Goal: Task Accomplishment & Management: Book appointment/travel/reservation

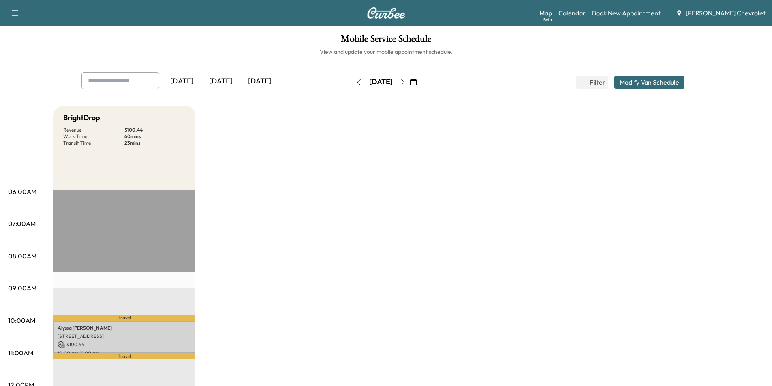
click at [575, 13] on link "Calendar" at bounding box center [572, 13] width 27 height 10
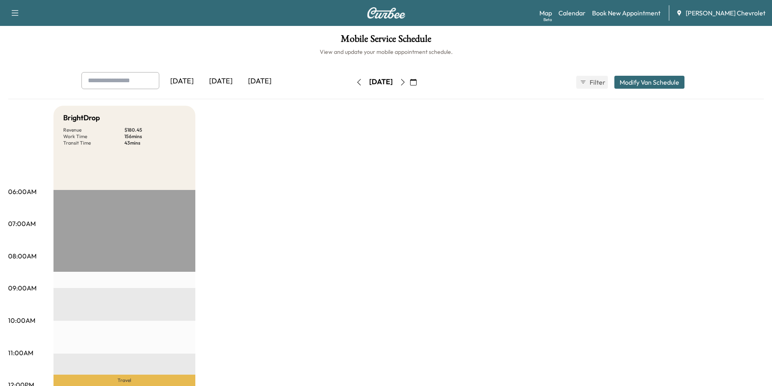
click at [406, 85] on icon "button" at bounding box center [403, 82] width 6 height 6
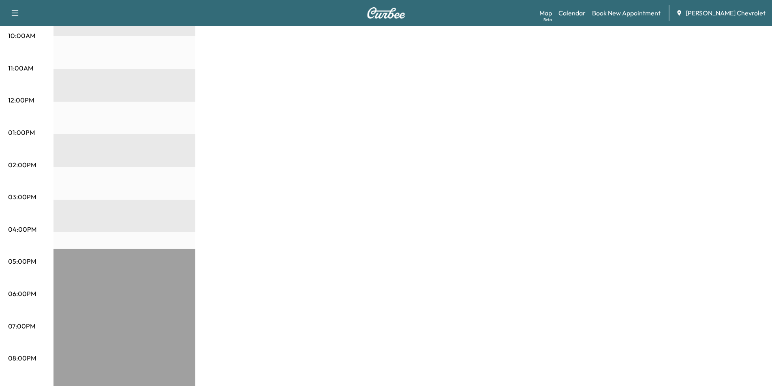
scroll to position [203, 0]
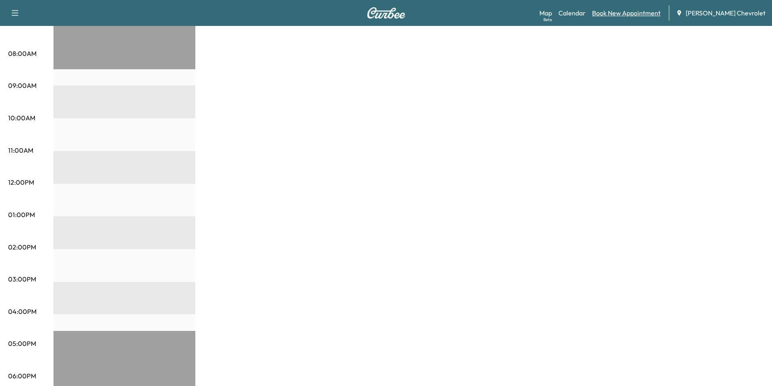
click at [625, 12] on link "Book New Appointment" at bounding box center [626, 13] width 69 height 10
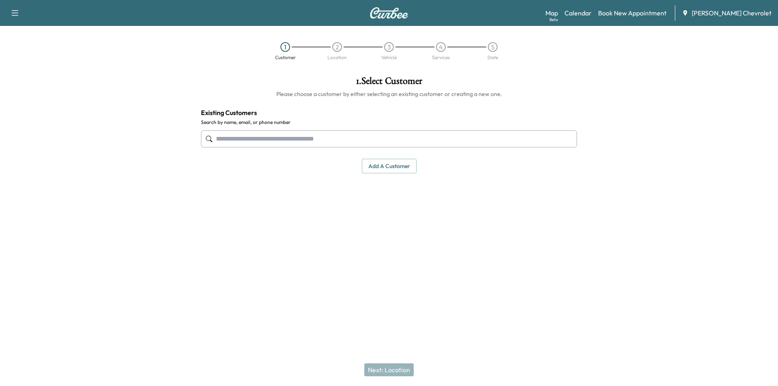
click at [345, 142] on input "text" at bounding box center [389, 139] width 376 height 17
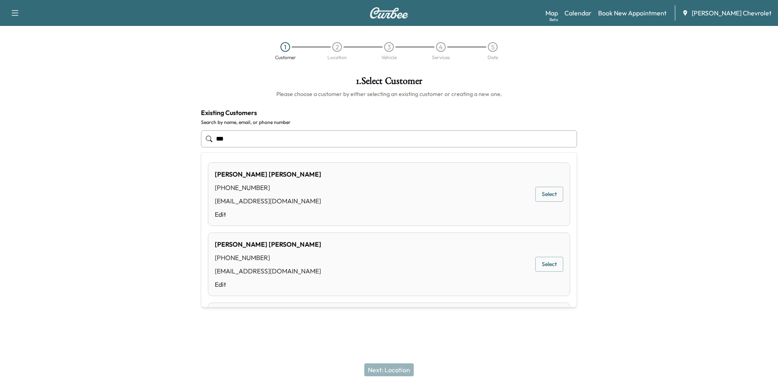
click at [544, 197] on button "Select" at bounding box center [550, 194] width 28 height 15
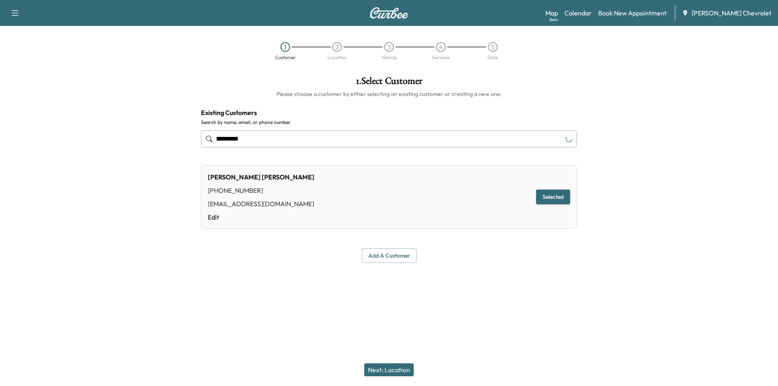
type input "*********"
click at [388, 369] on button "Next: Location" at bounding box center [388, 370] width 49 height 13
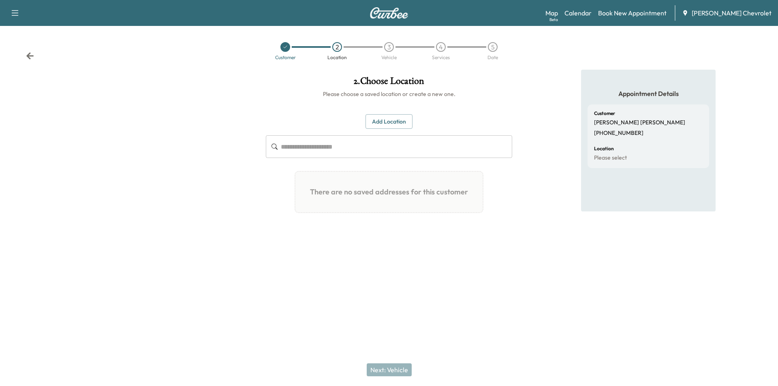
click at [288, 47] on div at bounding box center [286, 47] width 10 height 10
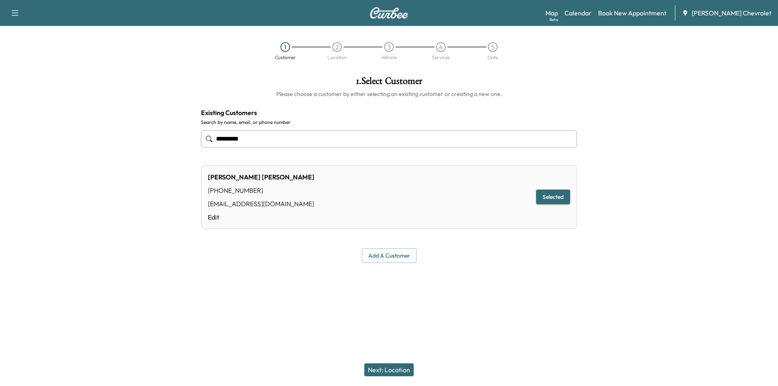
click at [277, 136] on input "*********" at bounding box center [389, 139] width 376 height 17
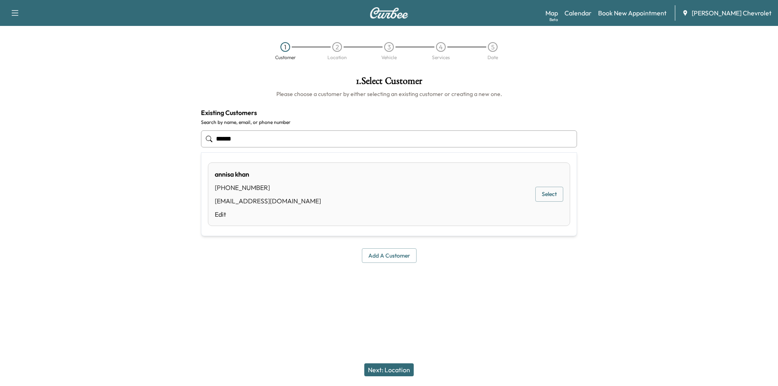
click at [546, 193] on button "Select" at bounding box center [550, 194] width 28 height 15
type input "**********"
click at [386, 369] on button "Next: Location" at bounding box center [388, 370] width 49 height 13
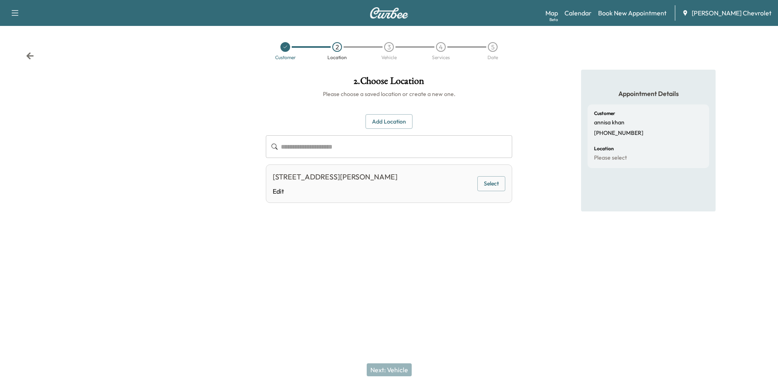
click at [492, 191] on button "Select" at bounding box center [492, 183] width 28 height 15
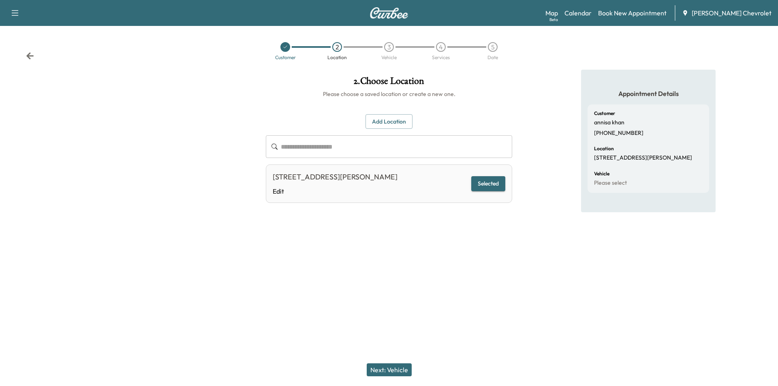
click at [378, 371] on button "Next: Vehicle" at bounding box center [389, 370] width 45 height 13
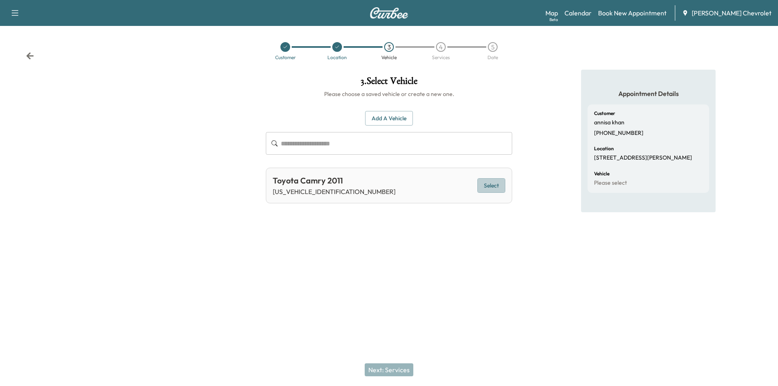
click at [488, 183] on button "Select" at bounding box center [492, 185] width 28 height 15
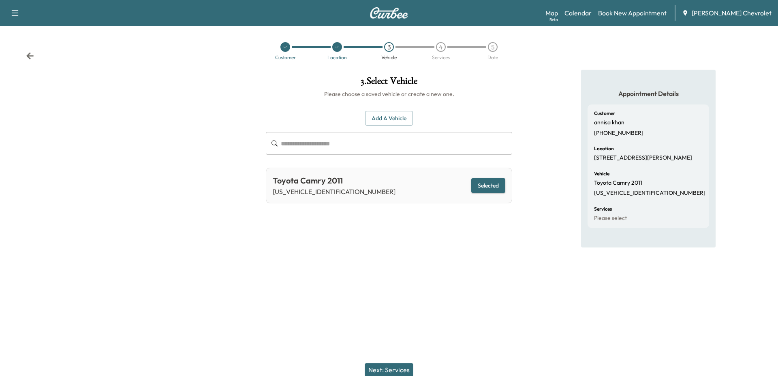
click at [379, 371] on button "Next: Services" at bounding box center [389, 370] width 49 height 13
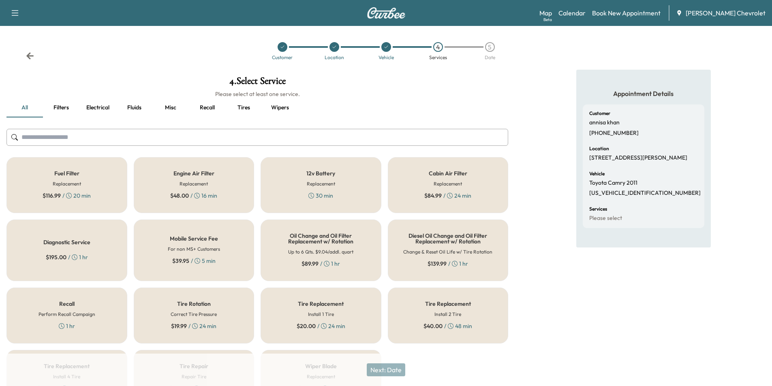
click at [332, 192] on div "30 min" at bounding box center [321, 196] width 25 height 8
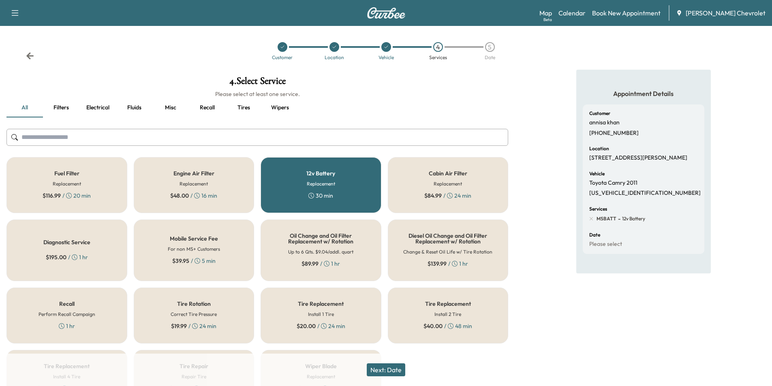
click at [342, 190] on div "12v Battery Replacement 30 min" at bounding box center [321, 185] width 121 height 56
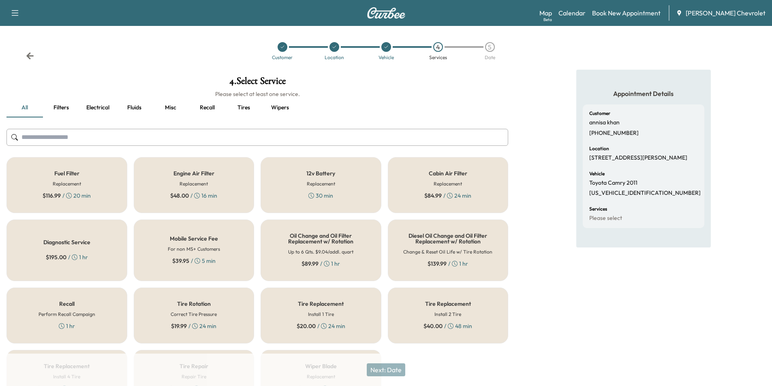
click at [344, 258] on div "Oil Change and Oil Filter Replacement w/ Rotation Up to 6 Qts. $9.04/addl. quar…" at bounding box center [321, 251] width 121 height 62
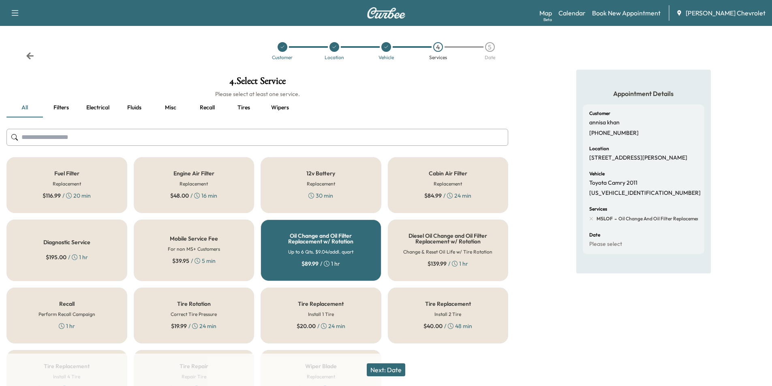
click at [394, 373] on button "Next: Date" at bounding box center [386, 370] width 39 height 13
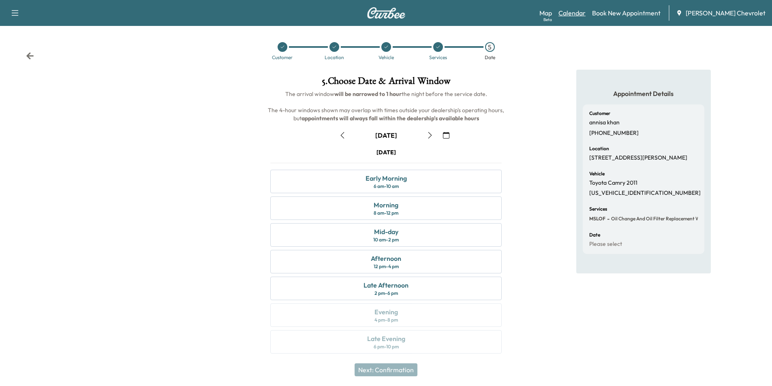
click at [585, 9] on div "Map Beta Calendar Book New Appointment [PERSON_NAME] Chevrolet" at bounding box center [653, 12] width 226 height 15
click at [585, 11] on link "Calendar" at bounding box center [572, 13] width 27 height 10
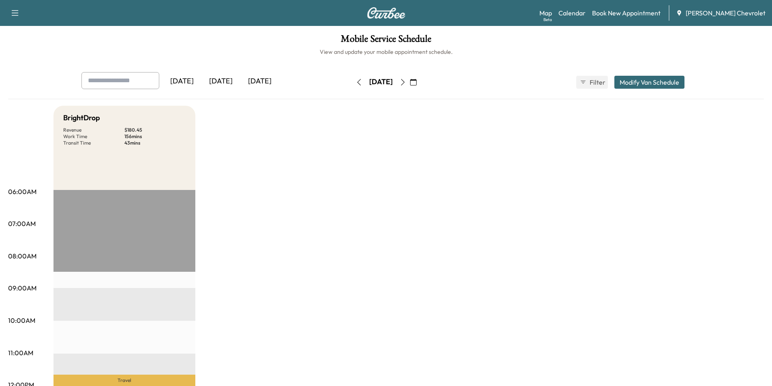
drag, startPoint x: 330, startPoint y: 219, endPoint x: 334, endPoint y: 217, distance: 4.7
click at [406, 83] on icon "button" at bounding box center [403, 82] width 6 height 6
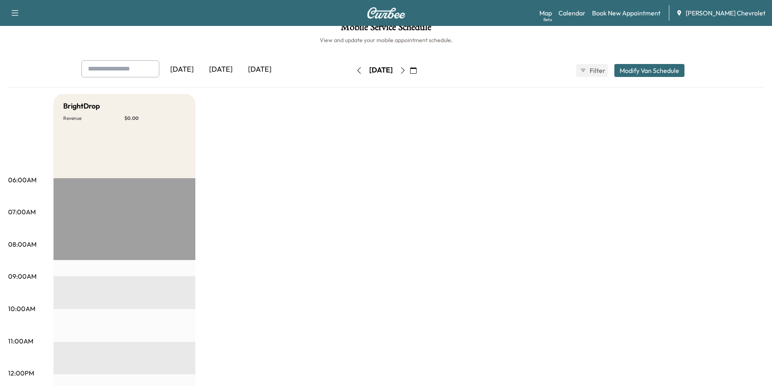
scroll to position [11, 0]
click at [638, 14] on link "Book New Appointment" at bounding box center [626, 13] width 69 height 10
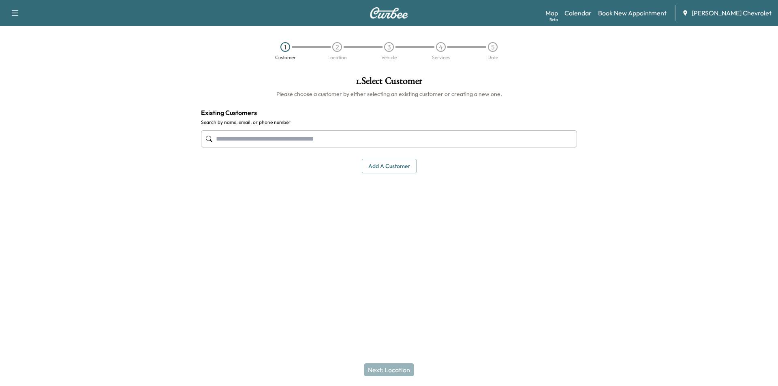
click at [361, 134] on input "text" at bounding box center [389, 139] width 376 height 17
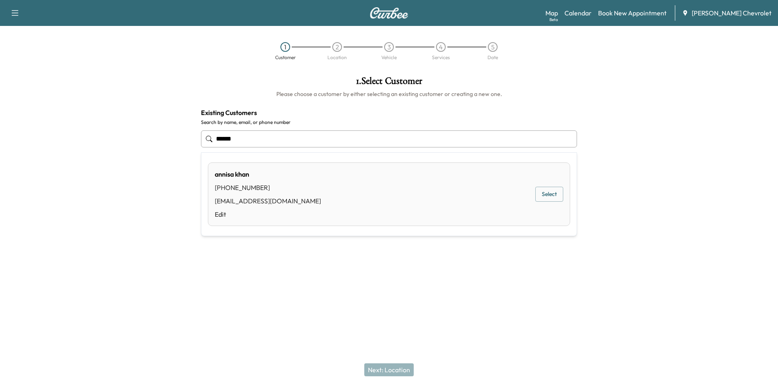
click at [546, 196] on button "Select" at bounding box center [550, 194] width 28 height 15
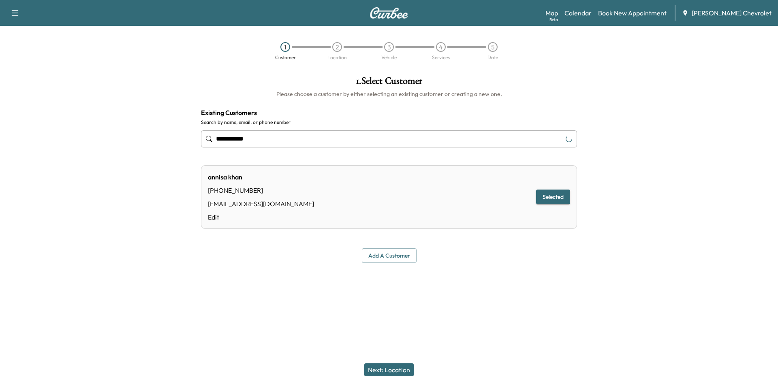
type input "**********"
click at [390, 364] on button "Next: Location" at bounding box center [388, 370] width 49 height 13
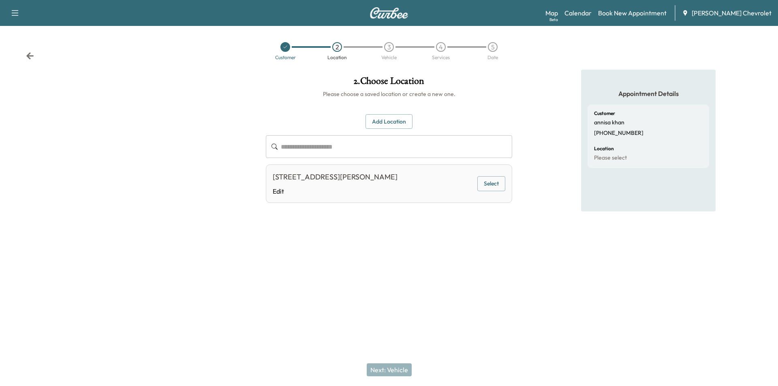
click at [489, 191] on button "Select" at bounding box center [492, 183] width 28 height 15
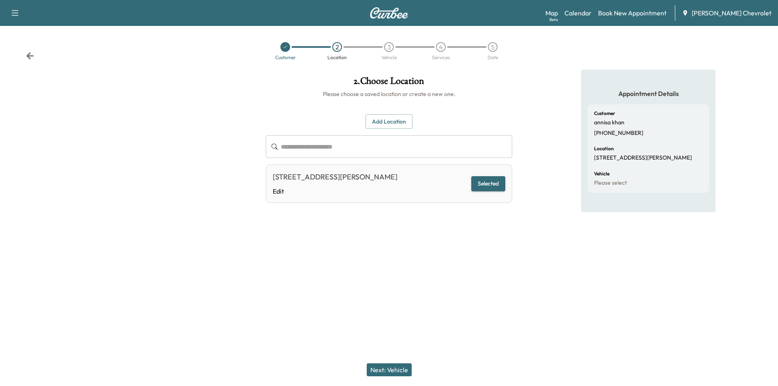
click at [391, 370] on button "Next: Vehicle" at bounding box center [389, 370] width 45 height 13
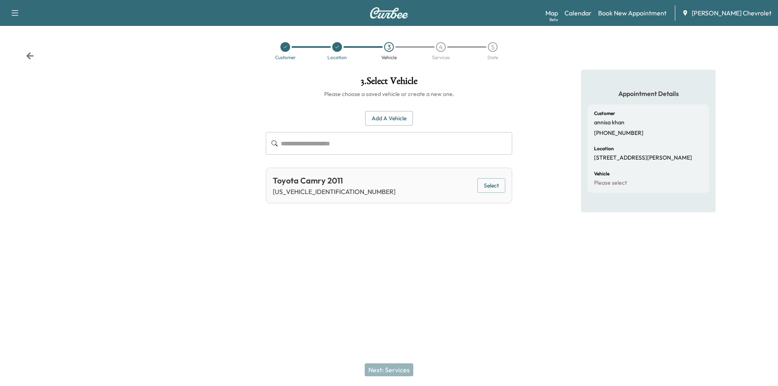
click at [490, 187] on button "Select" at bounding box center [492, 185] width 28 height 15
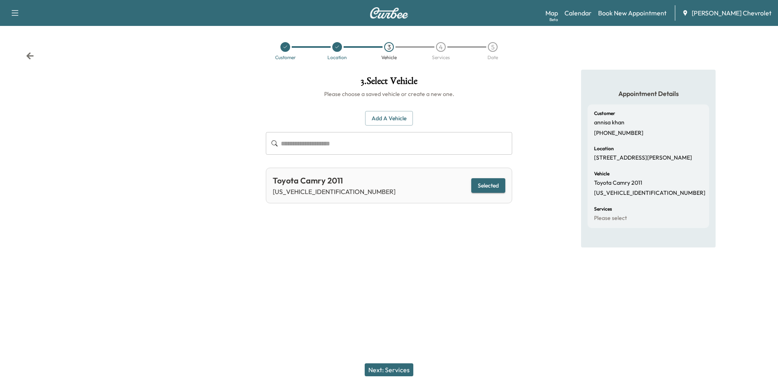
click at [397, 372] on button "Next: Services" at bounding box center [389, 370] width 49 height 13
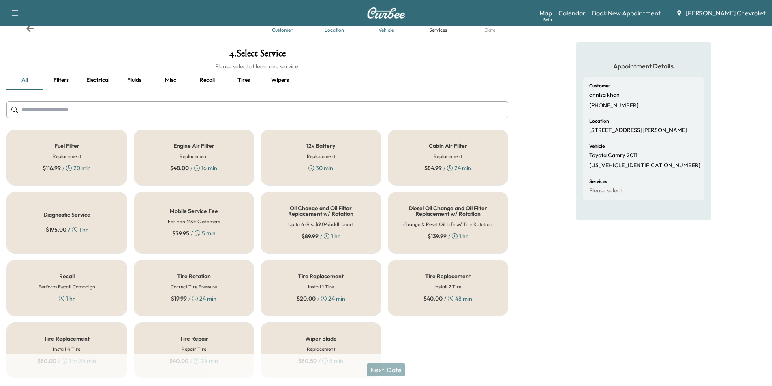
scroll to position [52, 0]
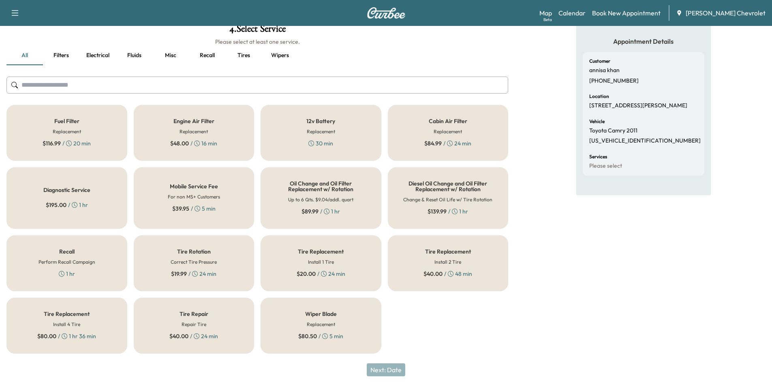
click at [88, 197] on div "Diagnostic Service $ 195.00 / 1 hr" at bounding box center [66, 198] width 121 height 62
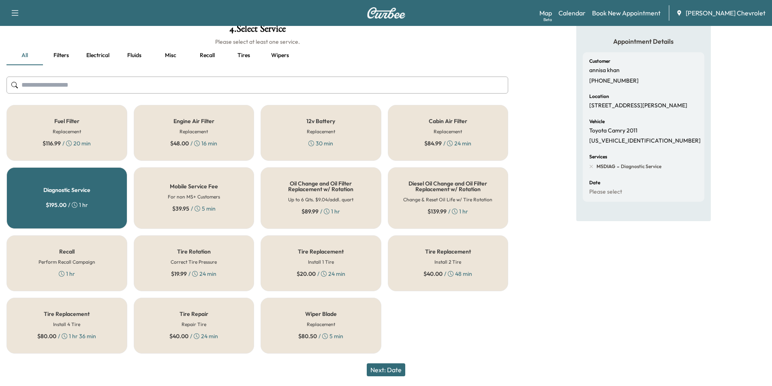
click at [391, 373] on button "Next: Date" at bounding box center [386, 370] width 39 height 13
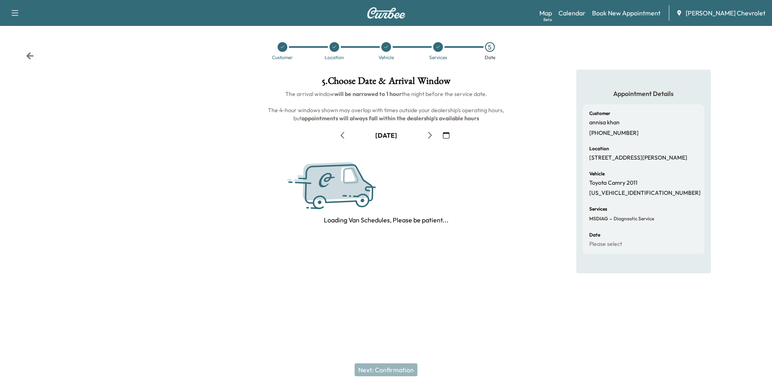
scroll to position [0, 0]
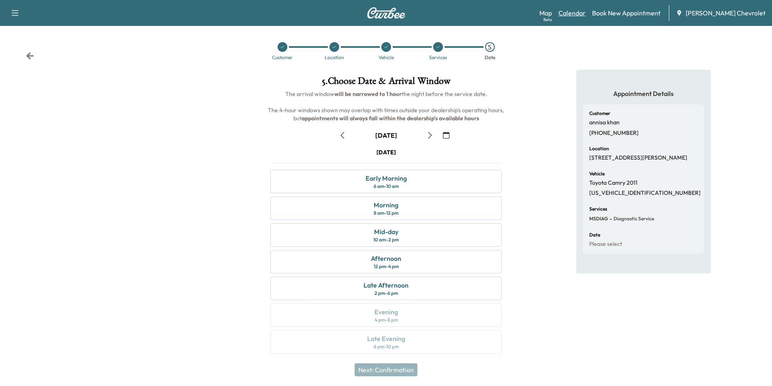
click at [586, 16] on link "Calendar" at bounding box center [572, 13] width 27 height 10
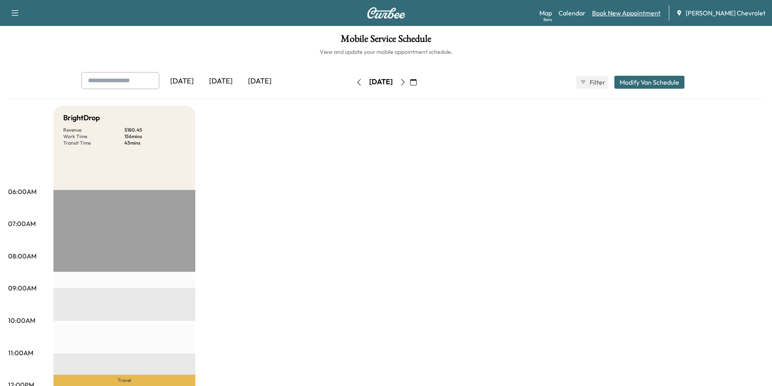
click at [638, 14] on link "Book New Appointment" at bounding box center [626, 13] width 69 height 10
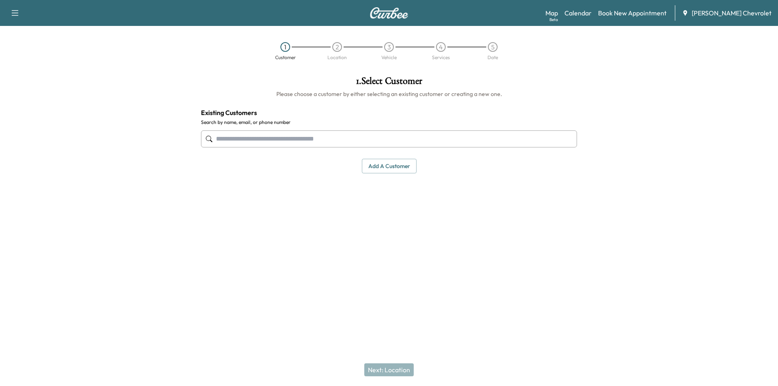
paste input "**********"
click at [263, 138] on input "**********" at bounding box center [389, 139] width 376 height 17
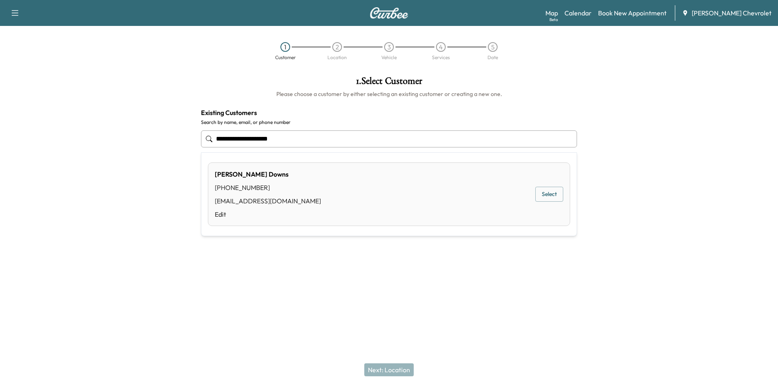
click at [561, 195] on button "Select" at bounding box center [550, 194] width 28 height 15
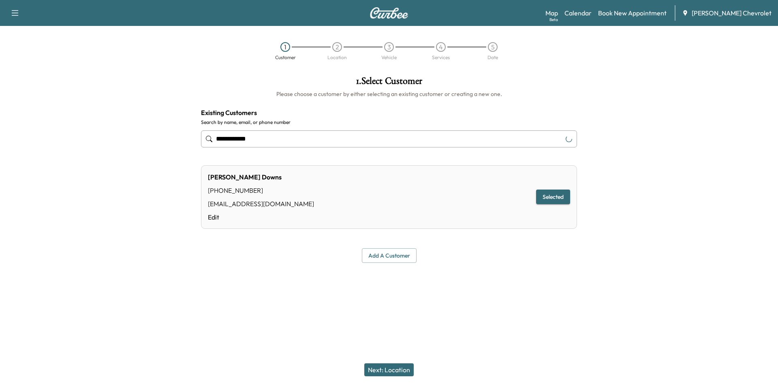
type input "**********"
click at [405, 371] on button "Next: Location" at bounding box center [388, 370] width 49 height 13
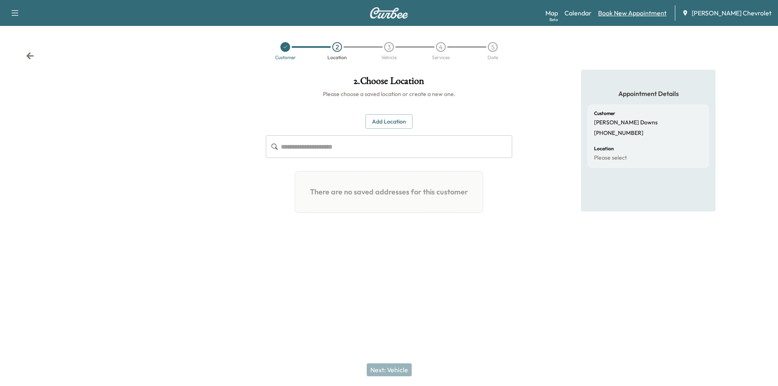
click at [621, 13] on link "Book New Appointment" at bounding box center [632, 13] width 69 height 10
click at [583, 14] on link "Calendar" at bounding box center [578, 13] width 27 height 10
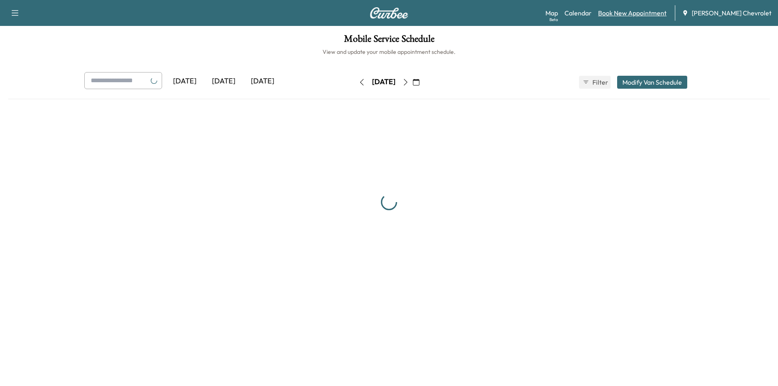
click at [629, 14] on link "Book New Appointment" at bounding box center [632, 13] width 69 height 10
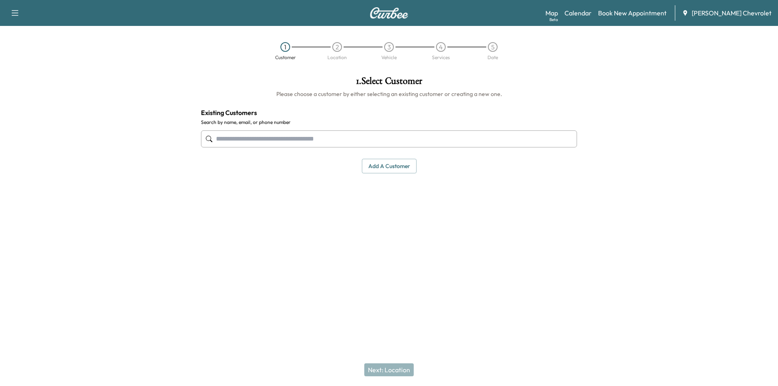
click at [349, 142] on input "text" at bounding box center [389, 139] width 376 height 17
paste input "**********"
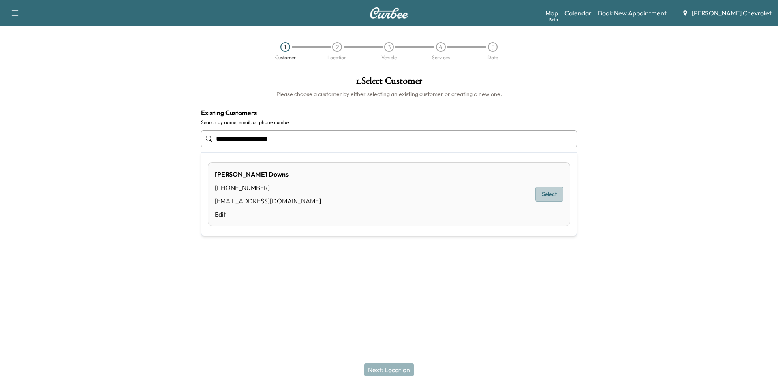
click at [544, 200] on button "Select" at bounding box center [550, 194] width 28 height 15
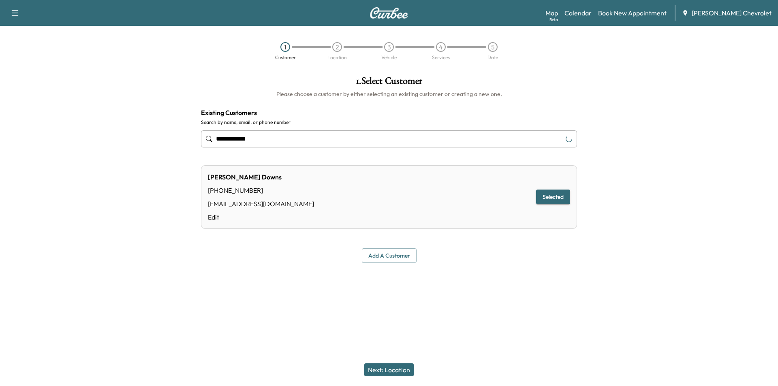
type input "**********"
click at [382, 365] on button "Next: Location" at bounding box center [388, 370] width 49 height 13
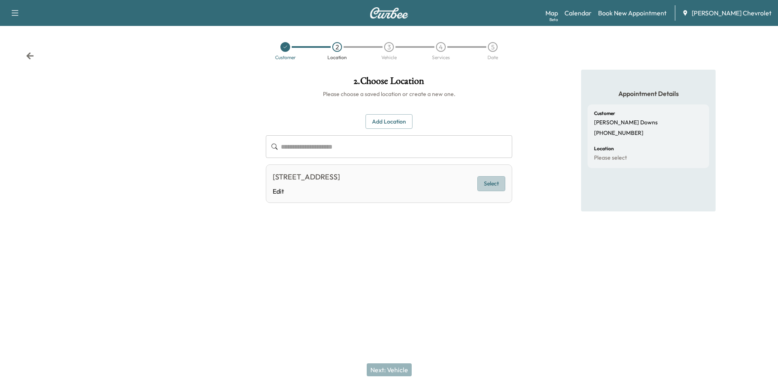
click at [500, 187] on button "Select" at bounding box center [492, 183] width 28 height 15
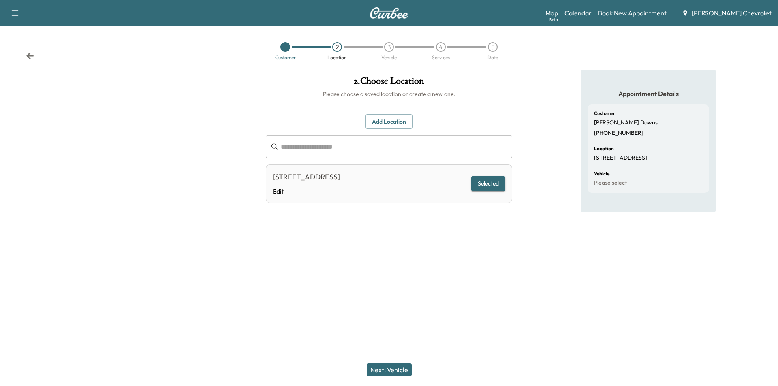
click at [394, 367] on button "Next: Vehicle" at bounding box center [389, 370] width 45 height 13
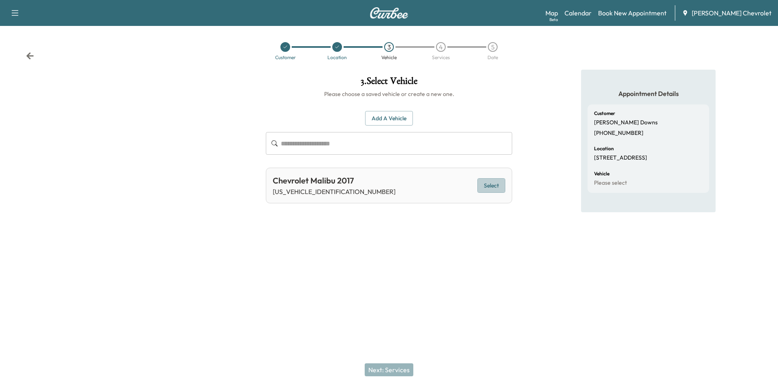
click at [497, 186] on button "Select" at bounding box center [492, 185] width 28 height 15
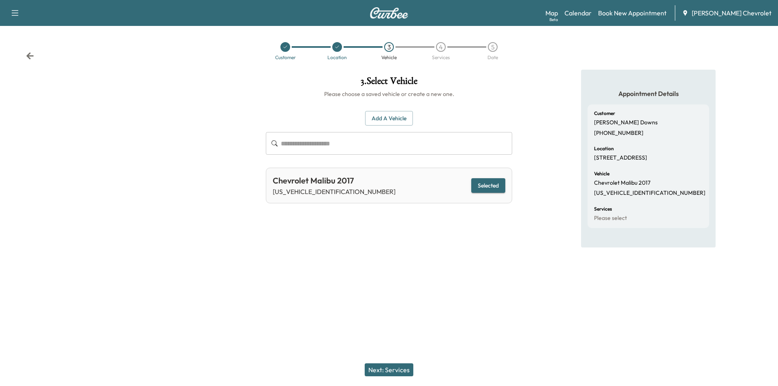
click at [383, 370] on button "Next: Services" at bounding box center [389, 370] width 49 height 13
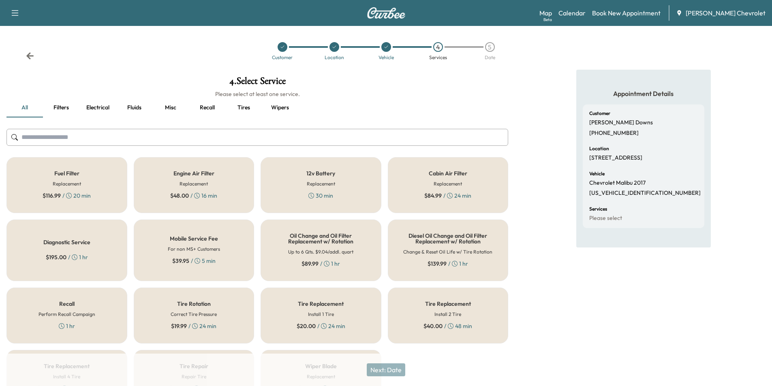
click at [68, 259] on div "$ 195.00 / 1 hr" at bounding box center [67, 257] width 42 height 8
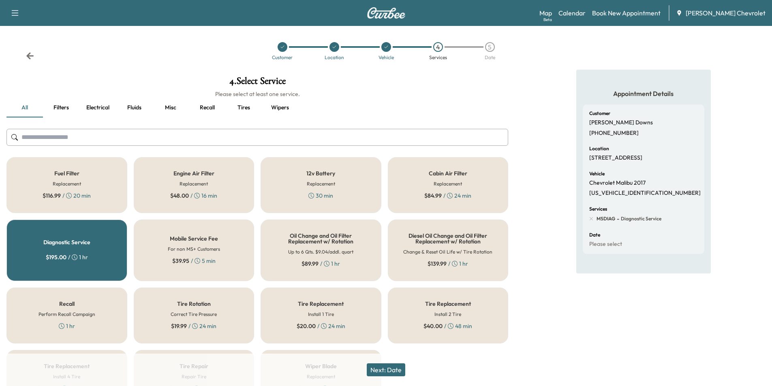
click at [386, 365] on button "Next: Date" at bounding box center [386, 370] width 39 height 13
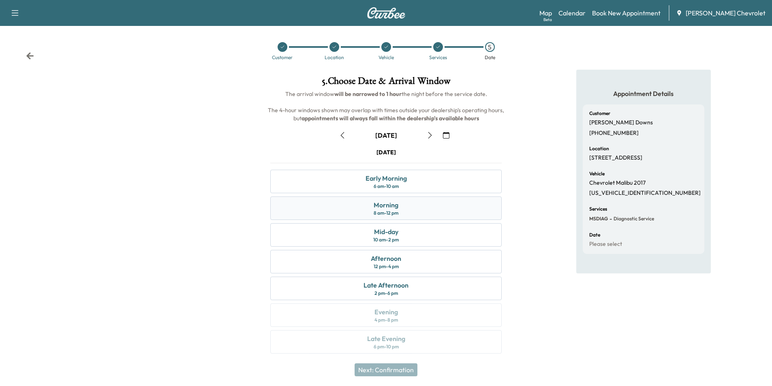
click at [409, 216] on div "Morning 8 am - 12 pm" at bounding box center [386, 209] width 232 height 24
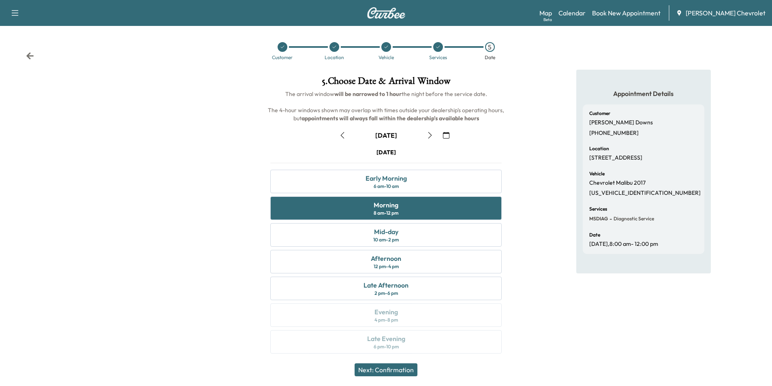
click at [402, 371] on button "Next: Confirmation" at bounding box center [386, 370] width 63 height 13
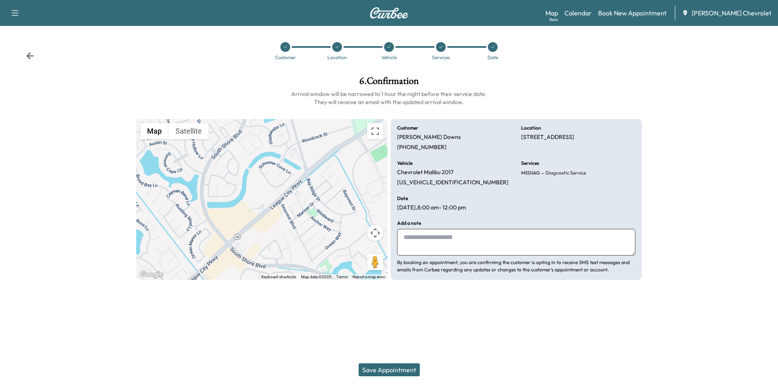
click at [461, 242] on textarea at bounding box center [516, 242] width 238 height 27
type textarea "**********"
click at [400, 372] on button "Save Appointment" at bounding box center [389, 370] width 61 height 13
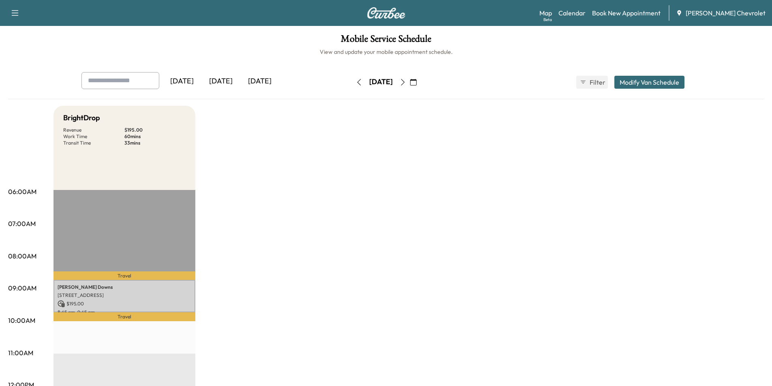
click at [174, 307] on div "[PERSON_NAME] [STREET_ADDRESS] $ 195.00 8:45 am - 9:45 am" at bounding box center [125, 296] width 142 height 33
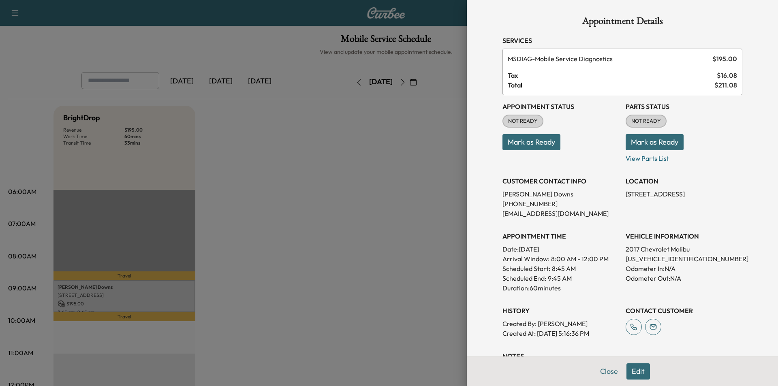
click at [417, 242] on div at bounding box center [389, 193] width 778 height 386
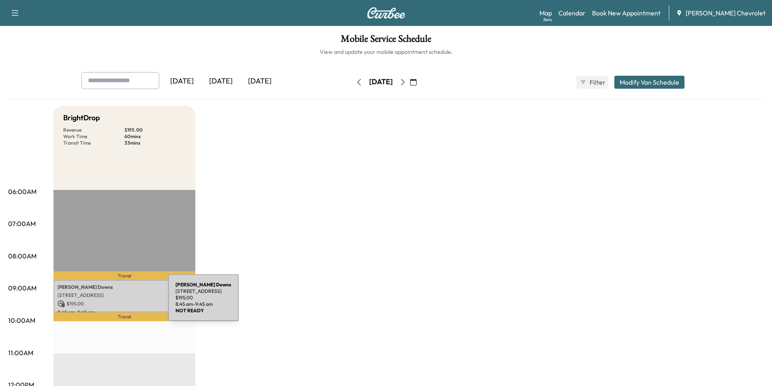
click at [107, 303] on p "$ 195.00" at bounding box center [125, 303] width 134 height 7
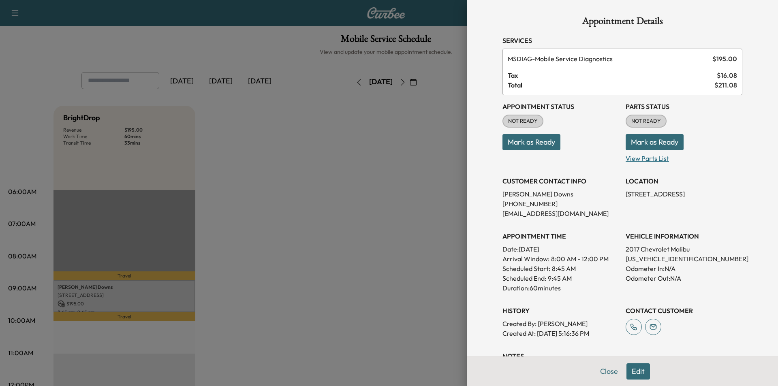
click at [639, 158] on p "View Parts List" at bounding box center [684, 156] width 117 height 13
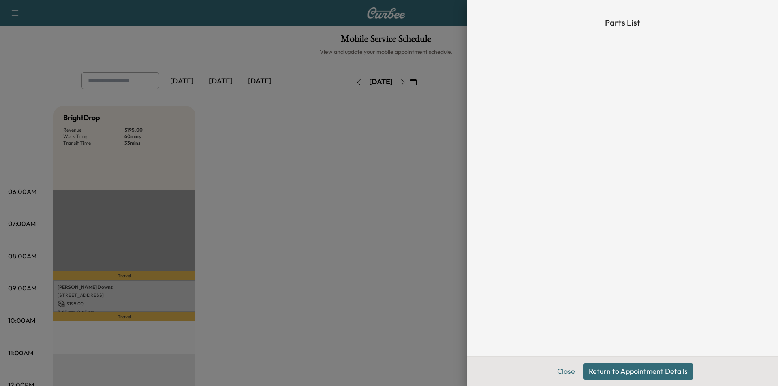
click at [304, 234] on div at bounding box center [389, 193] width 778 height 386
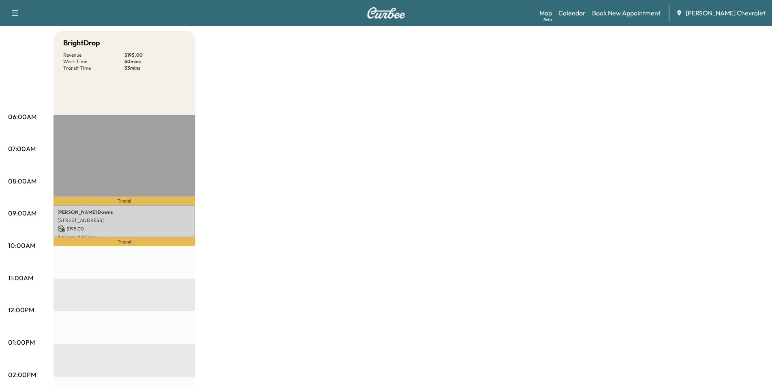
scroll to position [81, 0]
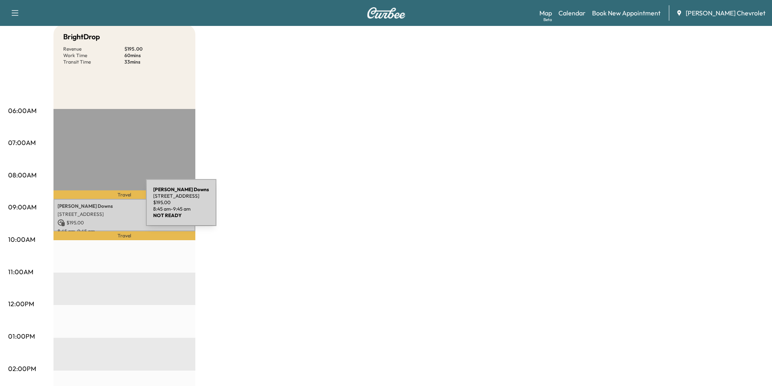
click at [85, 208] on p "[PERSON_NAME]" at bounding box center [125, 206] width 134 height 6
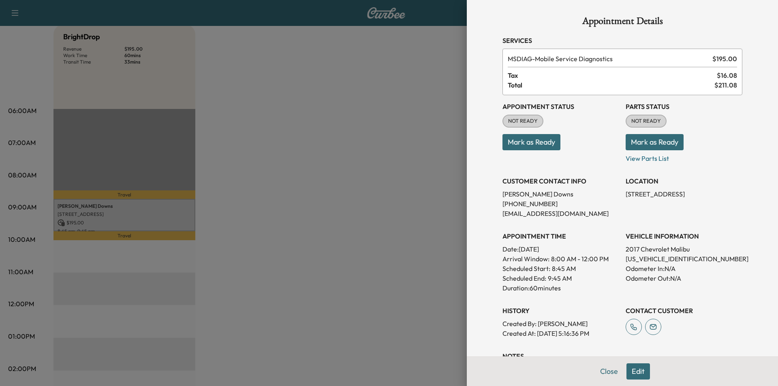
drag, startPoint x: 304, startPoint y: 104, endPoint x: 210, endPoint y: 23, distance: 124.2
click at [303, 103] on div at bounding box center [389, 193] width 778 height 386
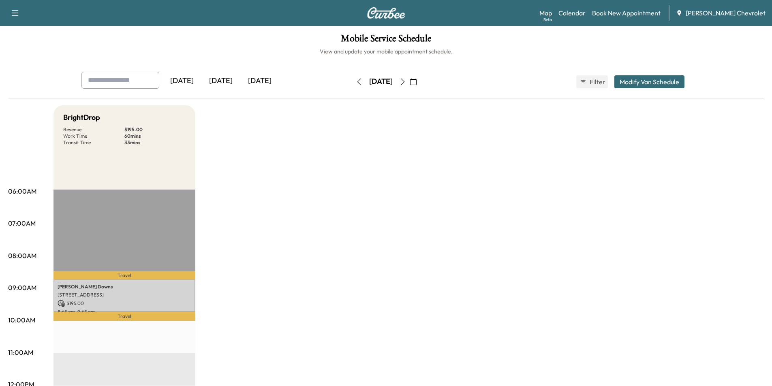
scroll to position [0, 0]
click at [586, 15] on link "Calendar" at bounding box center [572, 13] width 27 height 10
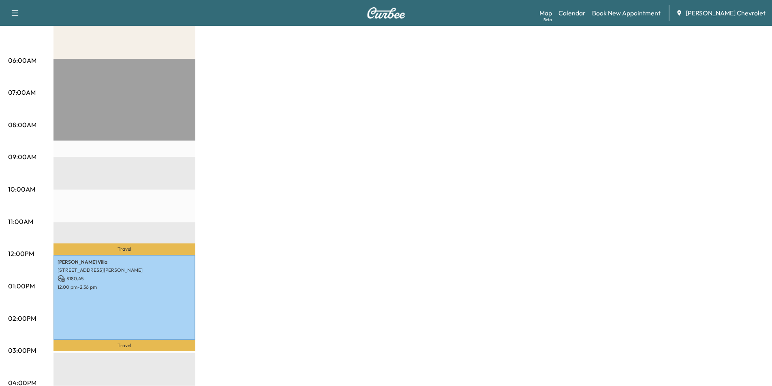
scroll to position [11, 0]
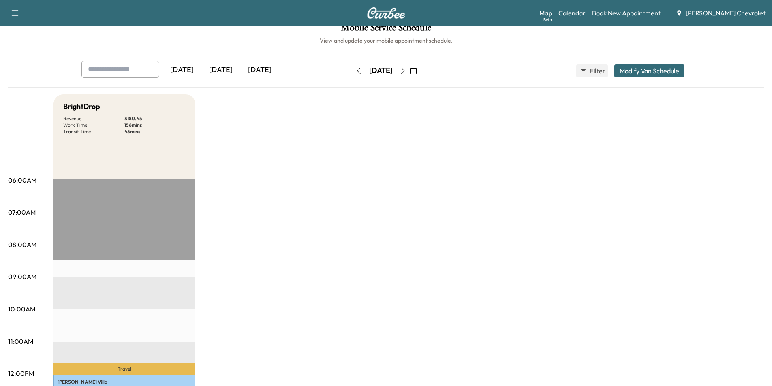
click at [406, 69] on icon "button" at bounding box center [403, 71] width 6 height 6
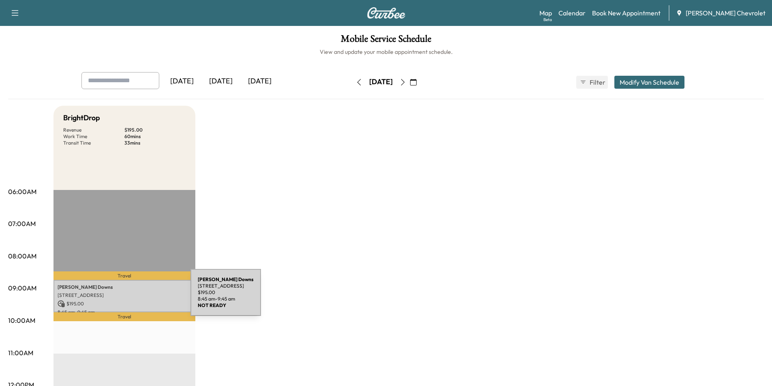
click at [130, 298] on p "[STREET_ADDRESS]" at bounding box center [125, 295] width 134 height 6
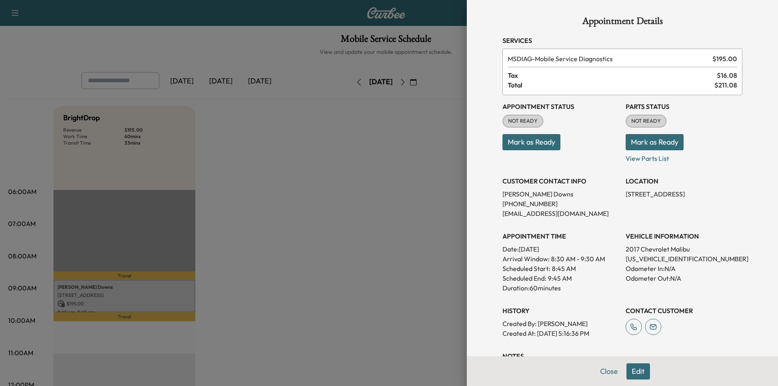
click at [23, 64] on div at bounding box center [389, 193] width 778 height 386
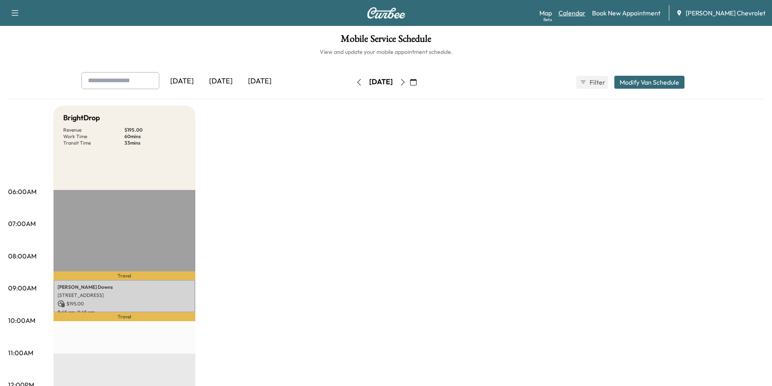
click at [586, 15] on link "Calendar" at bounding box center [572, 13] width 27 height 10
